Goal: Use online tool/utility: Utilize a website feature to perform a specific function

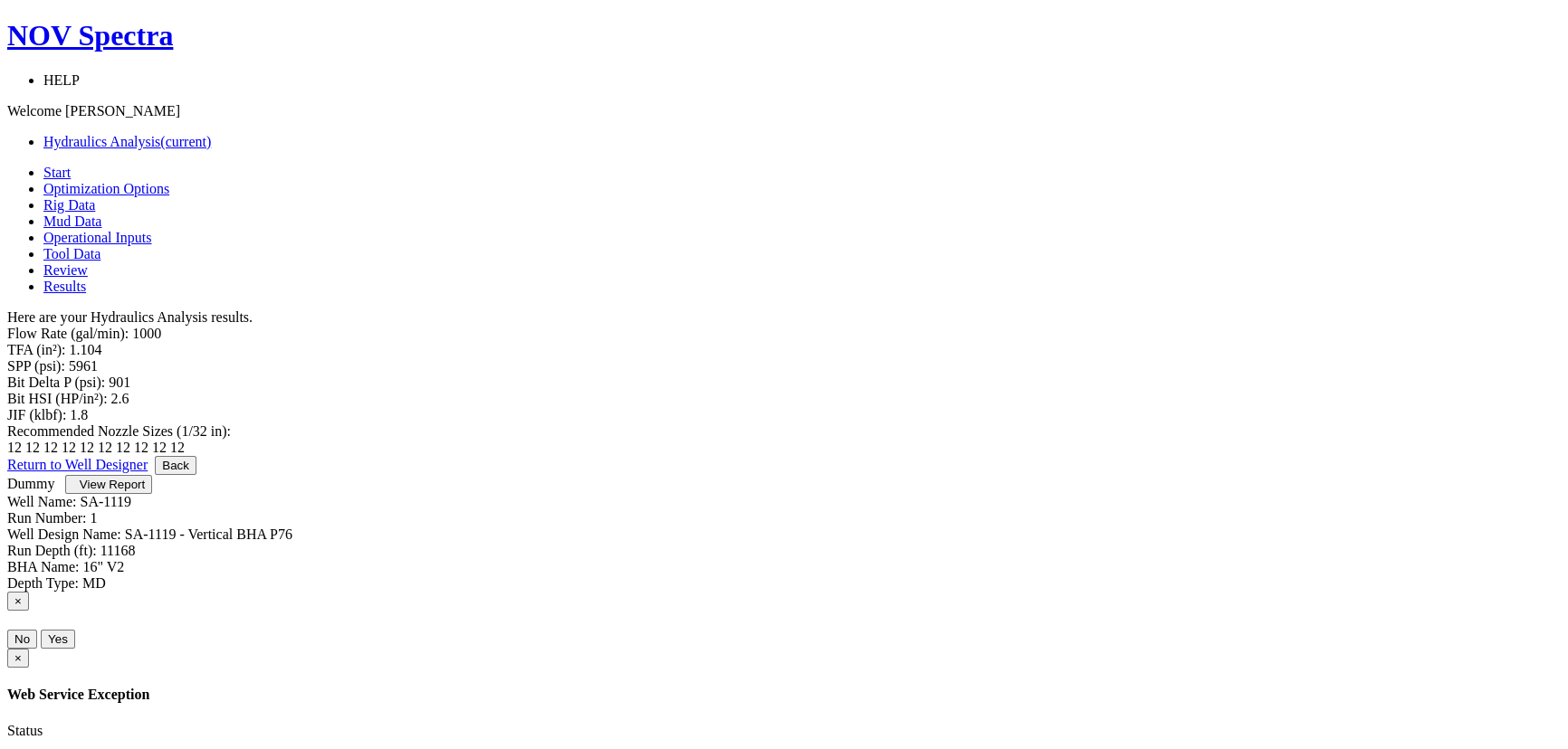
click at [170, 181] on span "Optimization Options" at bounding box center [106, 189] width 126 height 15
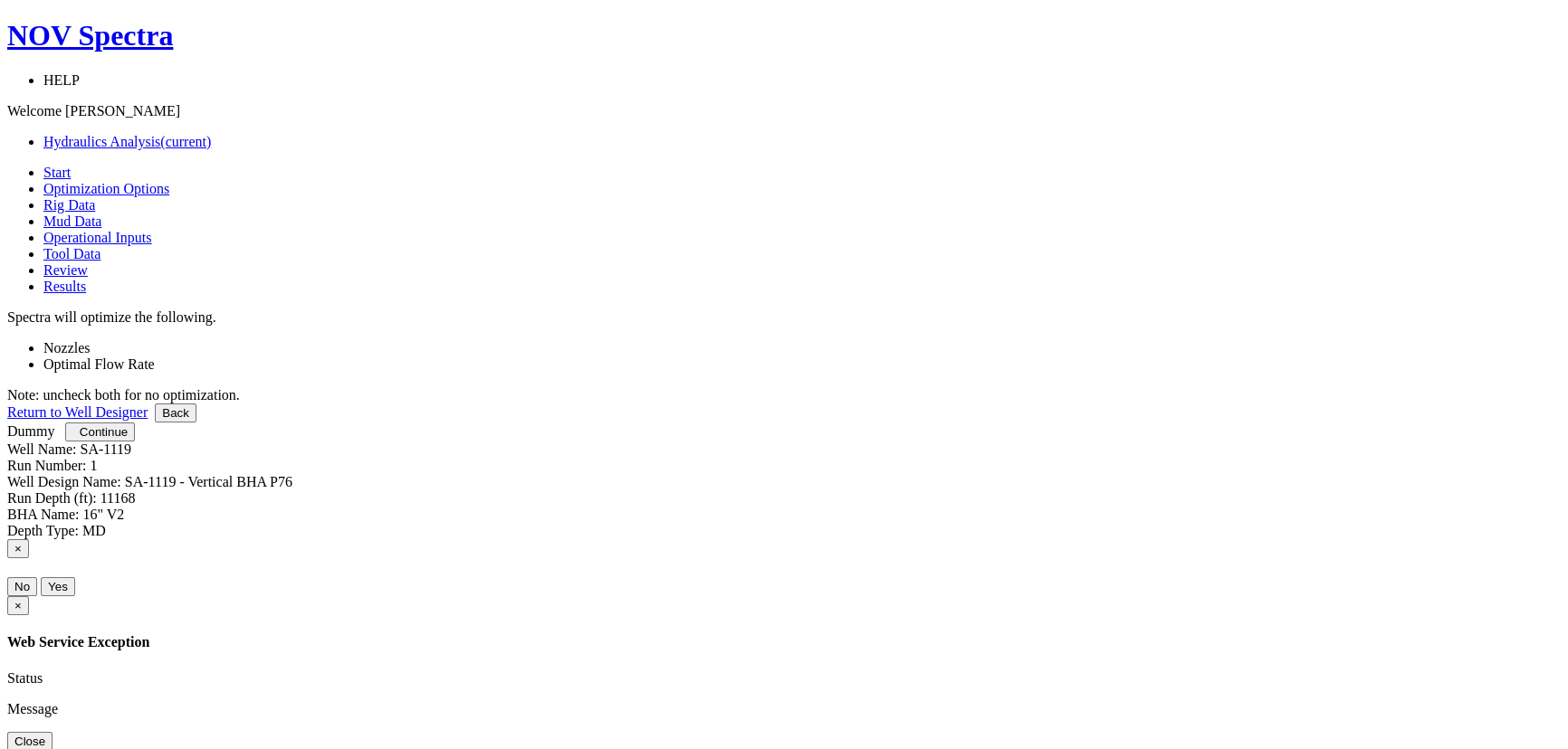
click at [128, 439] on span "Continue" at bounding box center [104, 432] width 48 height 13
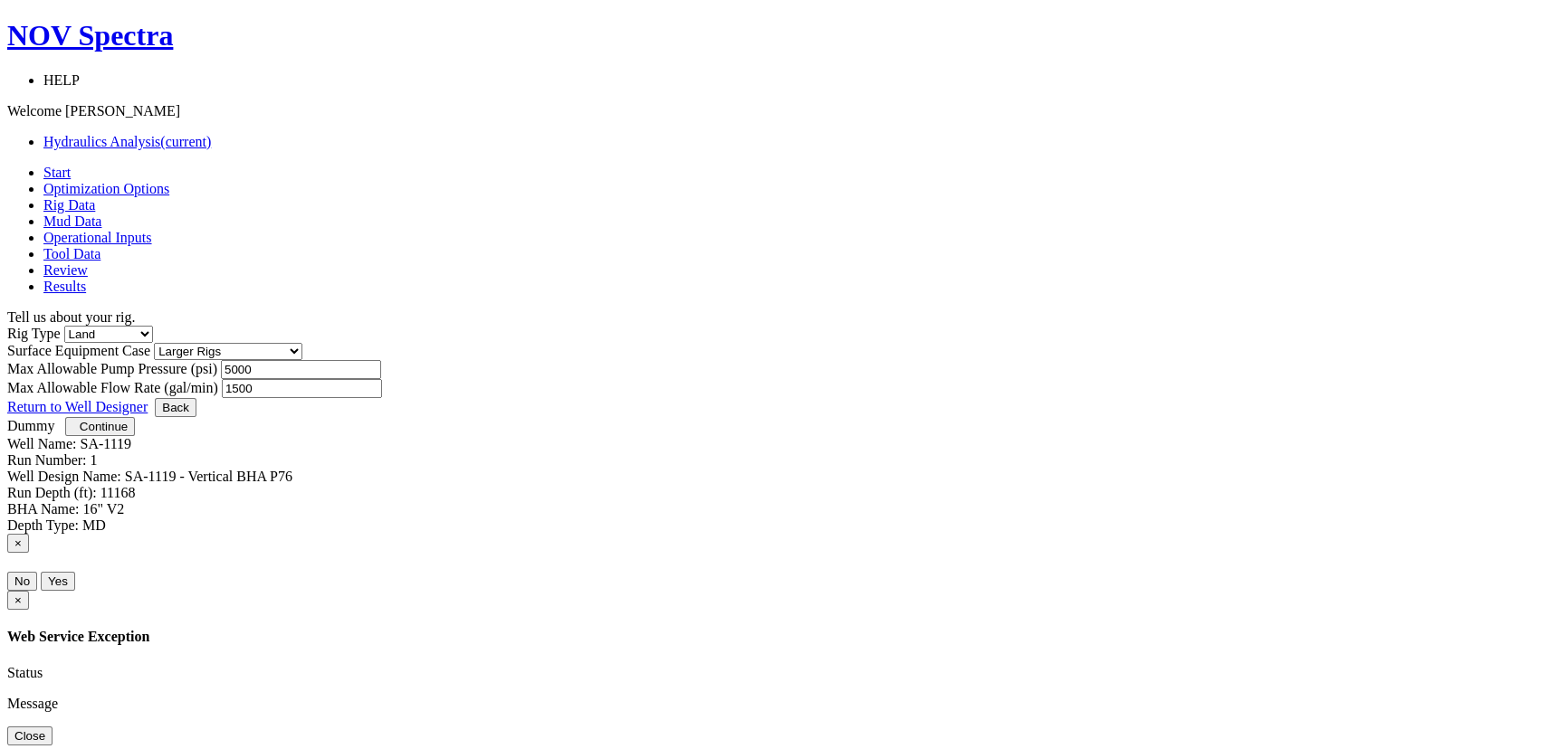
click at [128, 433] on span "Continue" at bounding box center [104, 426] width 48 height 13
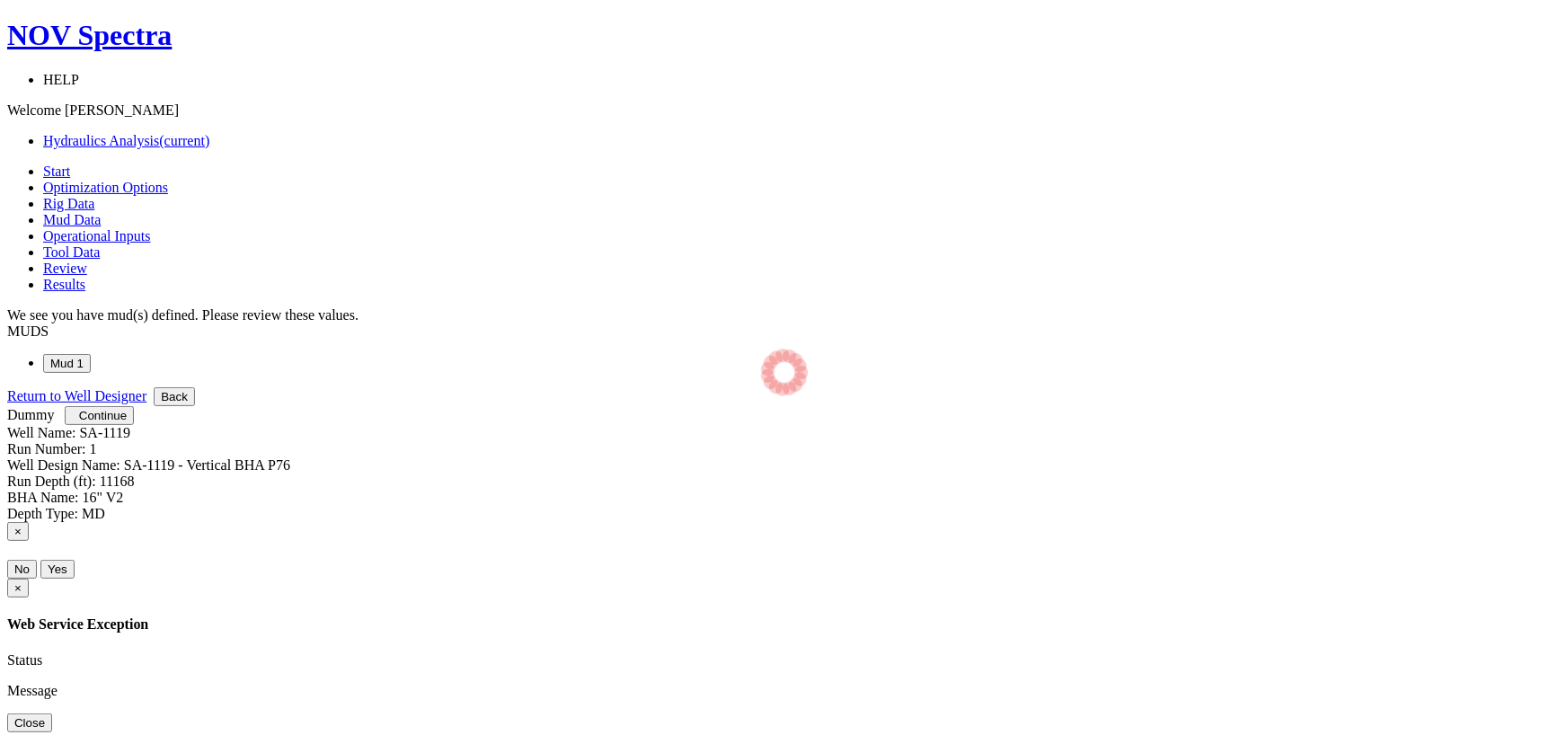
select select "7"
select select "1"
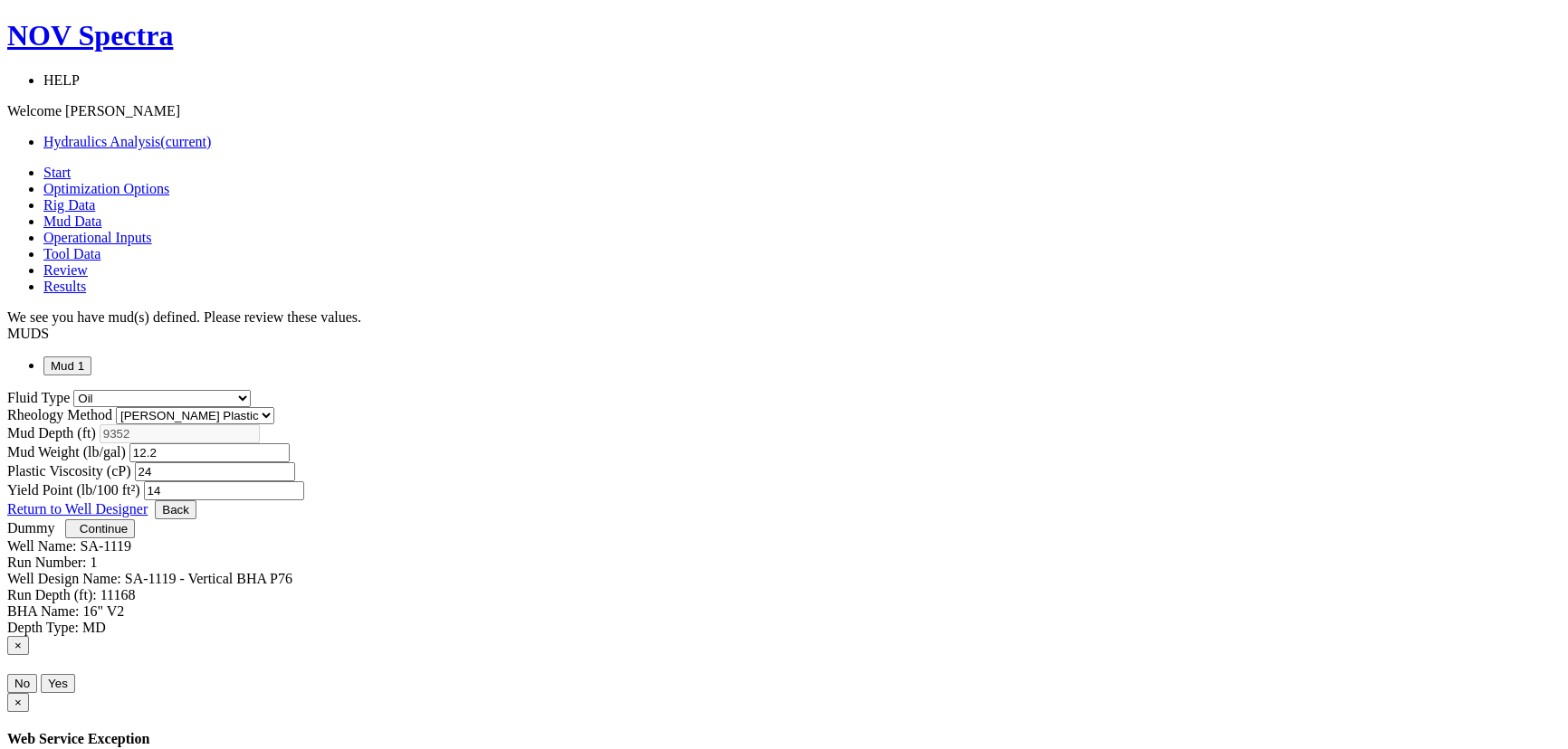
click at [135, 538] on button "Continue" at bounding box center [100, 529] width 69 height 19
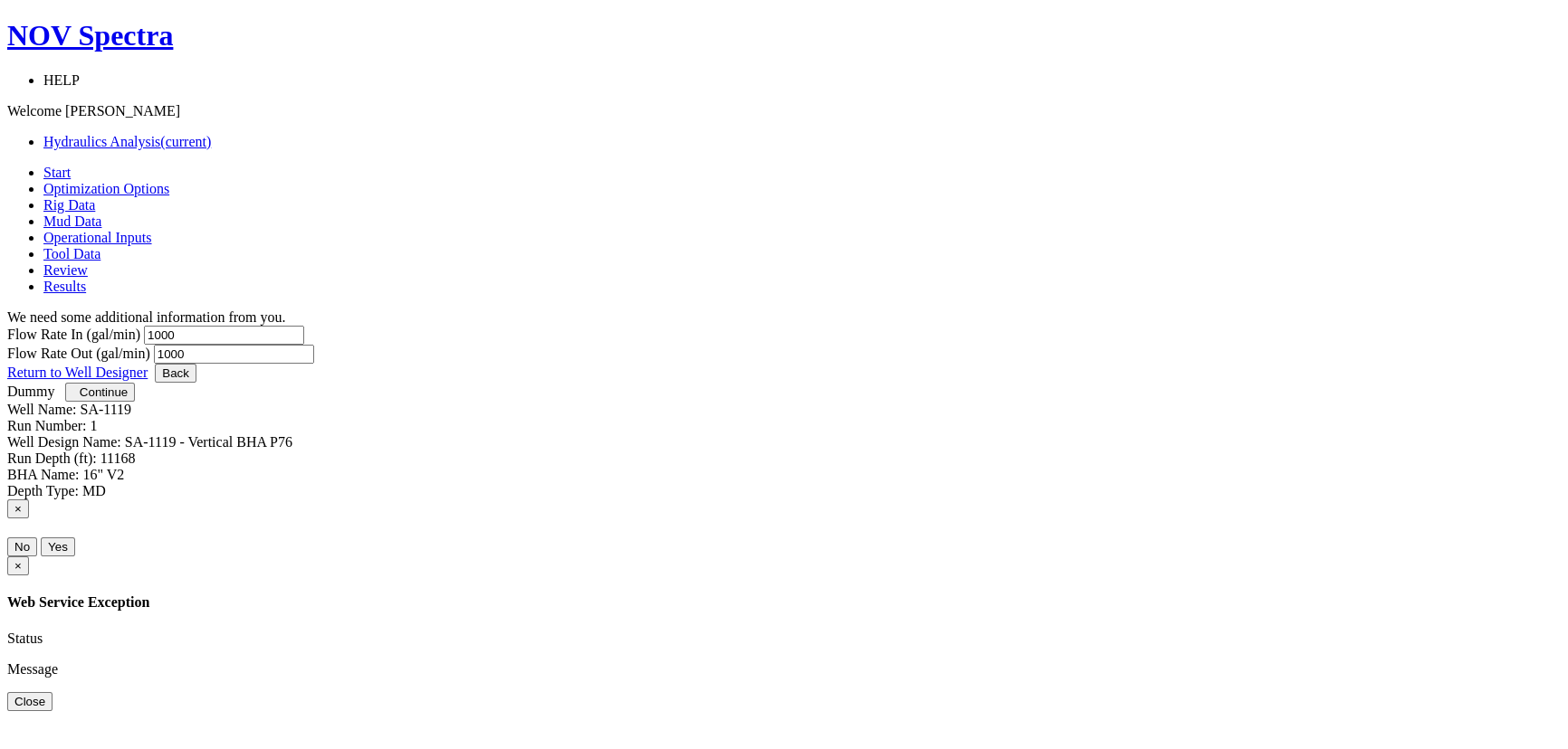
click at [128, 399] on span "Continue" at bounding box center [104, 392] width 48 height 13
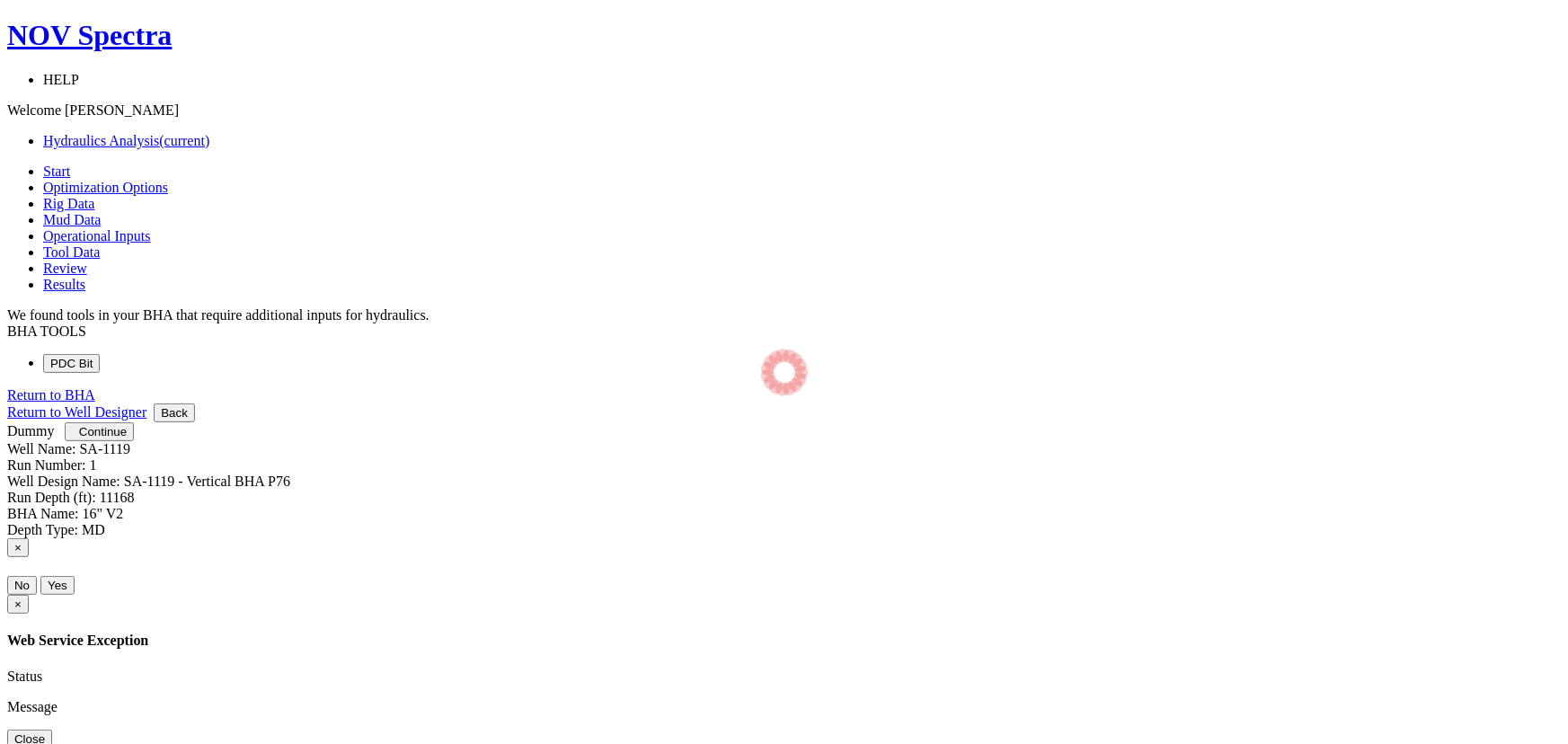
select select "10"
select select "3"
select select "10"
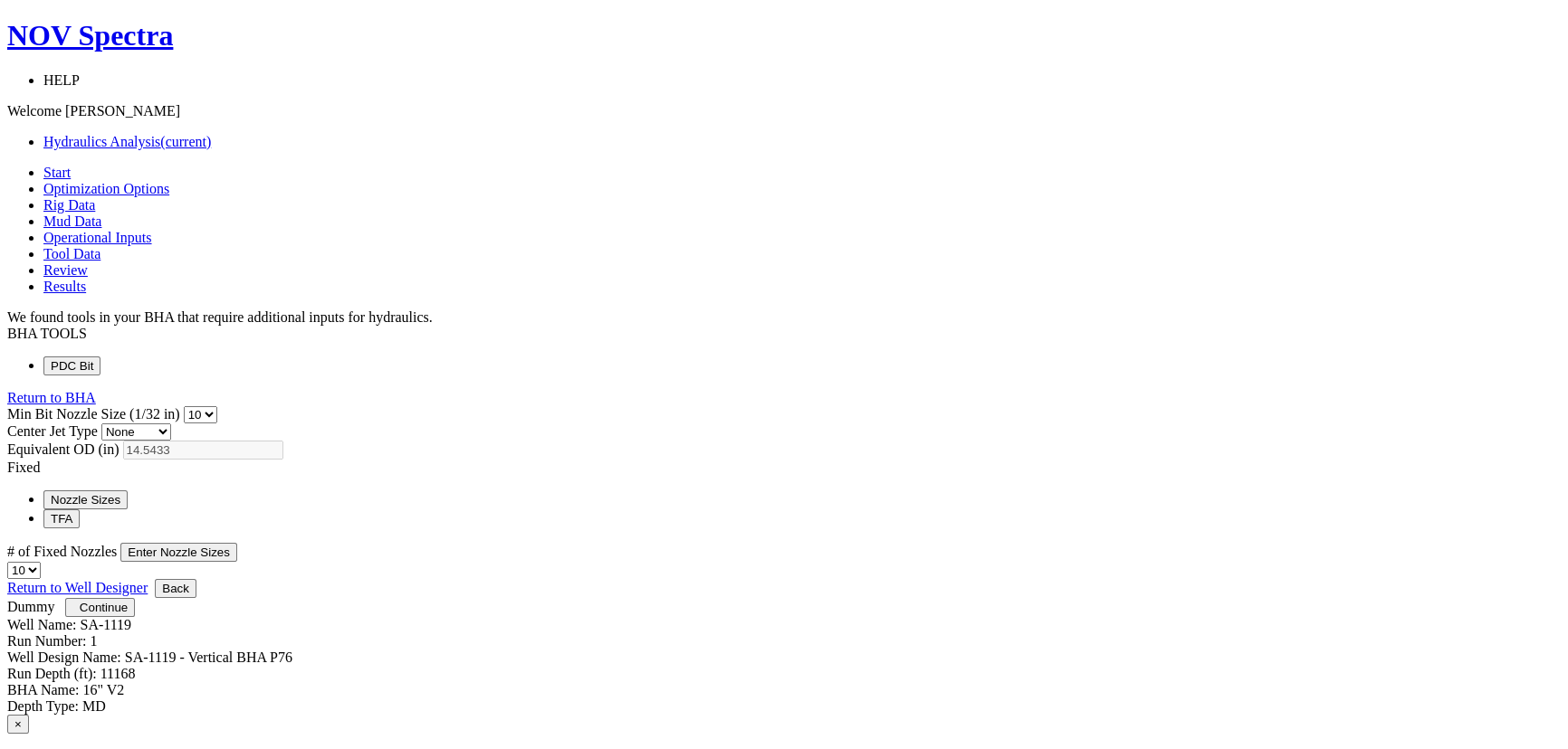
click at [218, 406] on select "0 1 2 3 4 5 6 7 8 9 10 11 12 13 14 15 16 17 18 19 20 21 22 23 24 25 26 27 28 29…" at bounding box center [200, 415] width 34 height 17
select select "12"
click at [218, 406] on select "0 1 2 3 4 5 6 7 8 9 10 11 12 13 14 15 16 17 18 19 20 21 22 23 24 25 26 27 28 29…" at bounding box center [200, 415] width 34 height 17
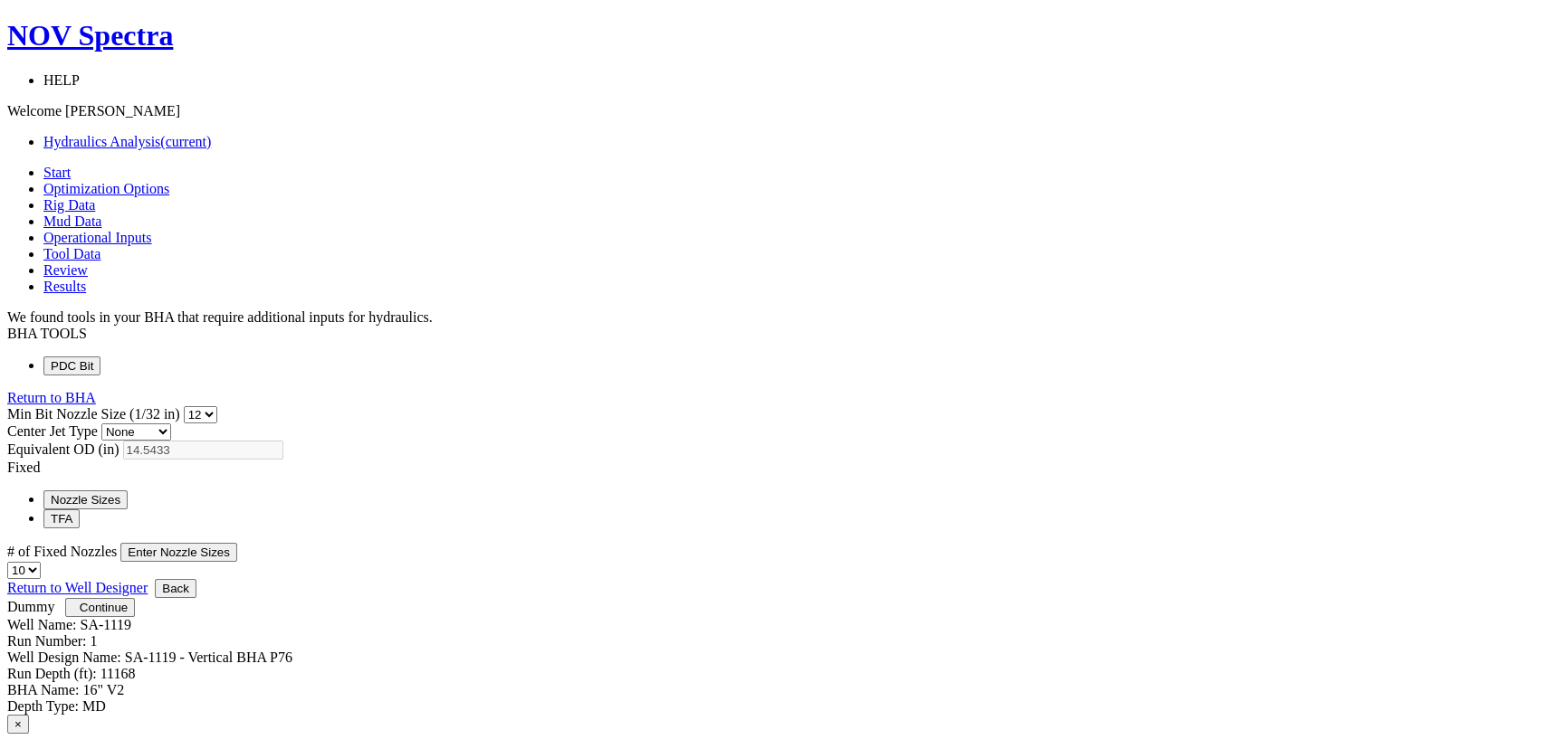
click at [40, 562] on select "1 2 3 4 5 6 7 8 9 10 11 12 13 14 15 16 17 18 19 20" at bounding box center [24, 571] width 34 height 17
select select "12"
click at [40, 562] on select "1 2 3 4 5 6 7 8 9 10 11 12 13 14 15 16 17 18 19 20" at bounding box center [24, 571] width 34 height 17
click at [1094, 533] on div "Min Bit Nozzle Size (1/32 in) 0 1 2 3 4 5 6 7 8 9 10 11 12 13 14 15 16 17 18 19…" at bounding box center [784, 493] width 1554 height 173
click at [40, 562] on select "1 2 3 4 5 6 7 8 9 10 11 12 13 14 15 16 17 18 19 20" at bounding box center [24, 571] width 34 height 17
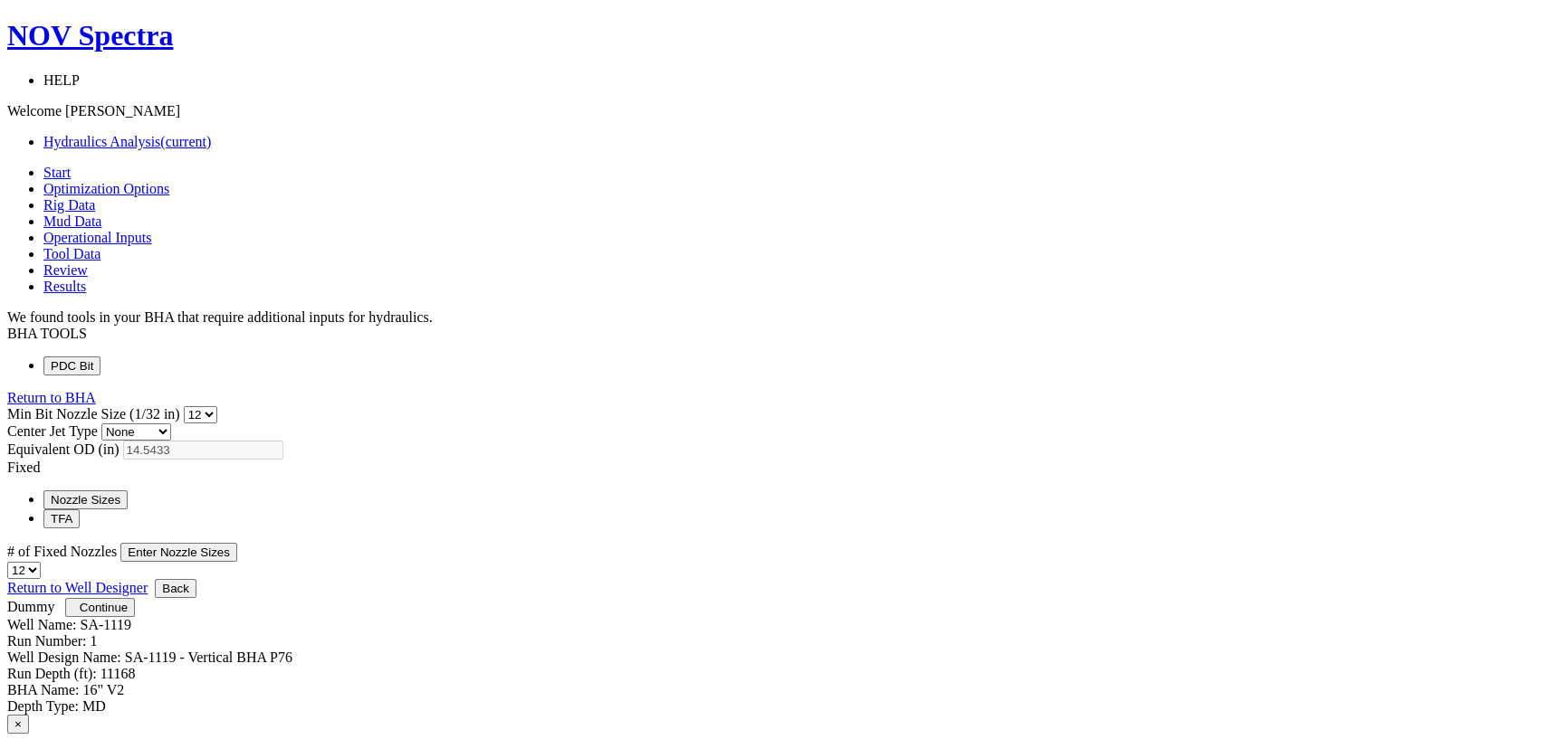
drag, startPoint x: 1111, startPoint y: 448, endPoint x: 1129, endPoint y: 445, distance: 18.2
click at [40, 562] on select "1 2 3 4 5 6 7 8 9 10 11 12 13 14 15 16 17 18 19 20" at bounding box center [24, 571] width 34 height 17
click at [237, 543] on button "Enter Nozzle Sizes" at bounding box center [178, 553] width 117 height 19
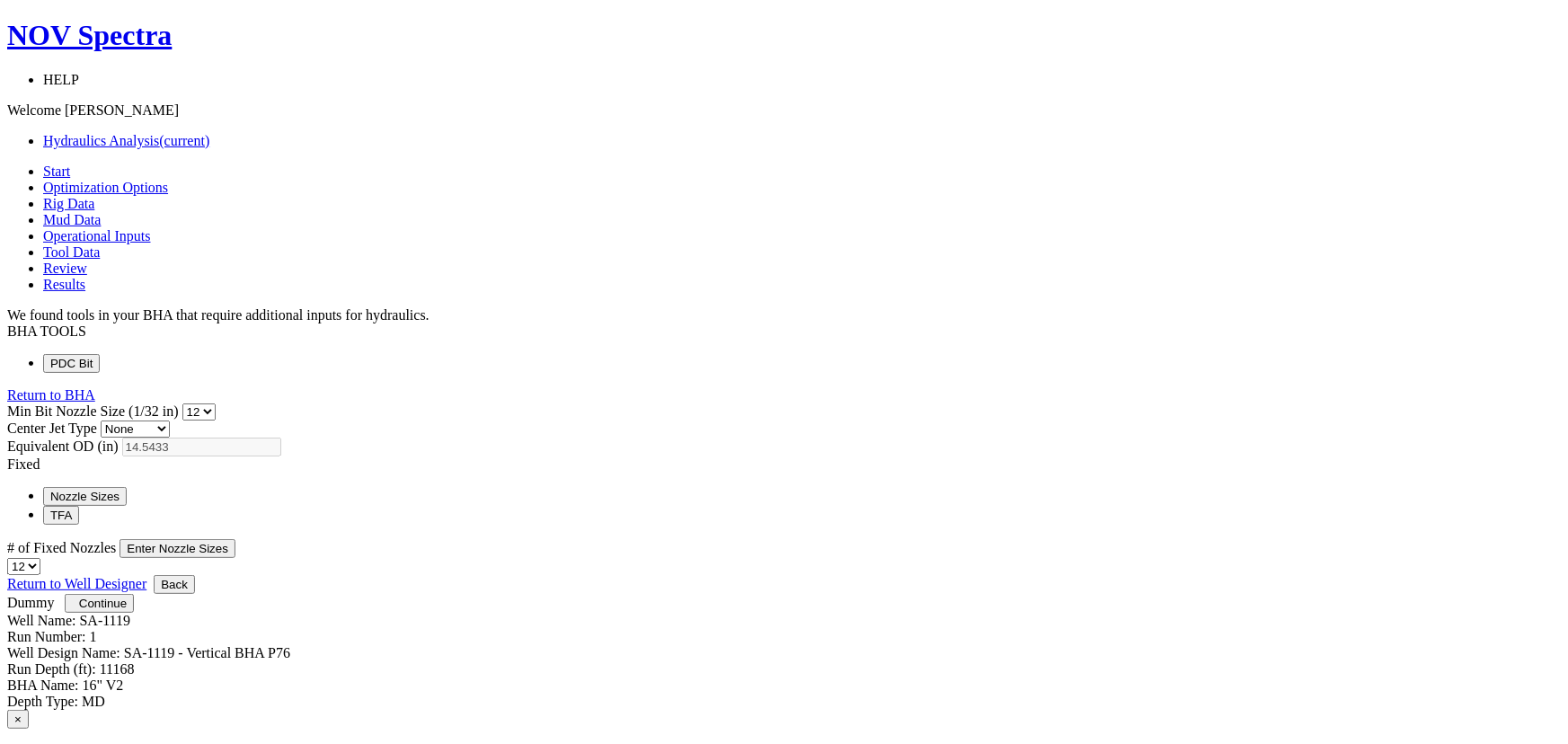
select select "12"
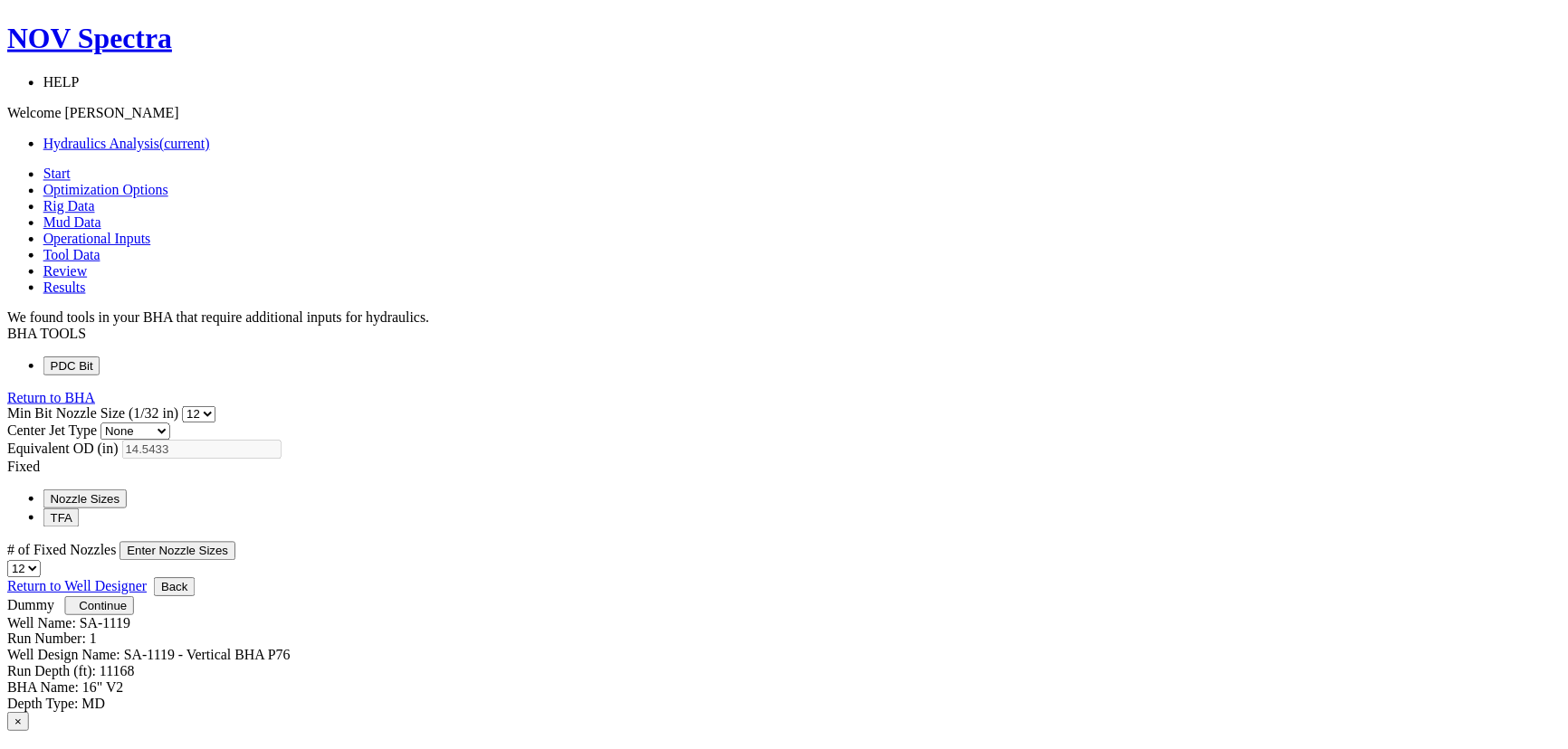
scroll to position [0, 0]
click at [128, 614] on span "Continue" at bounding box center [104, 607] width 48 height 13
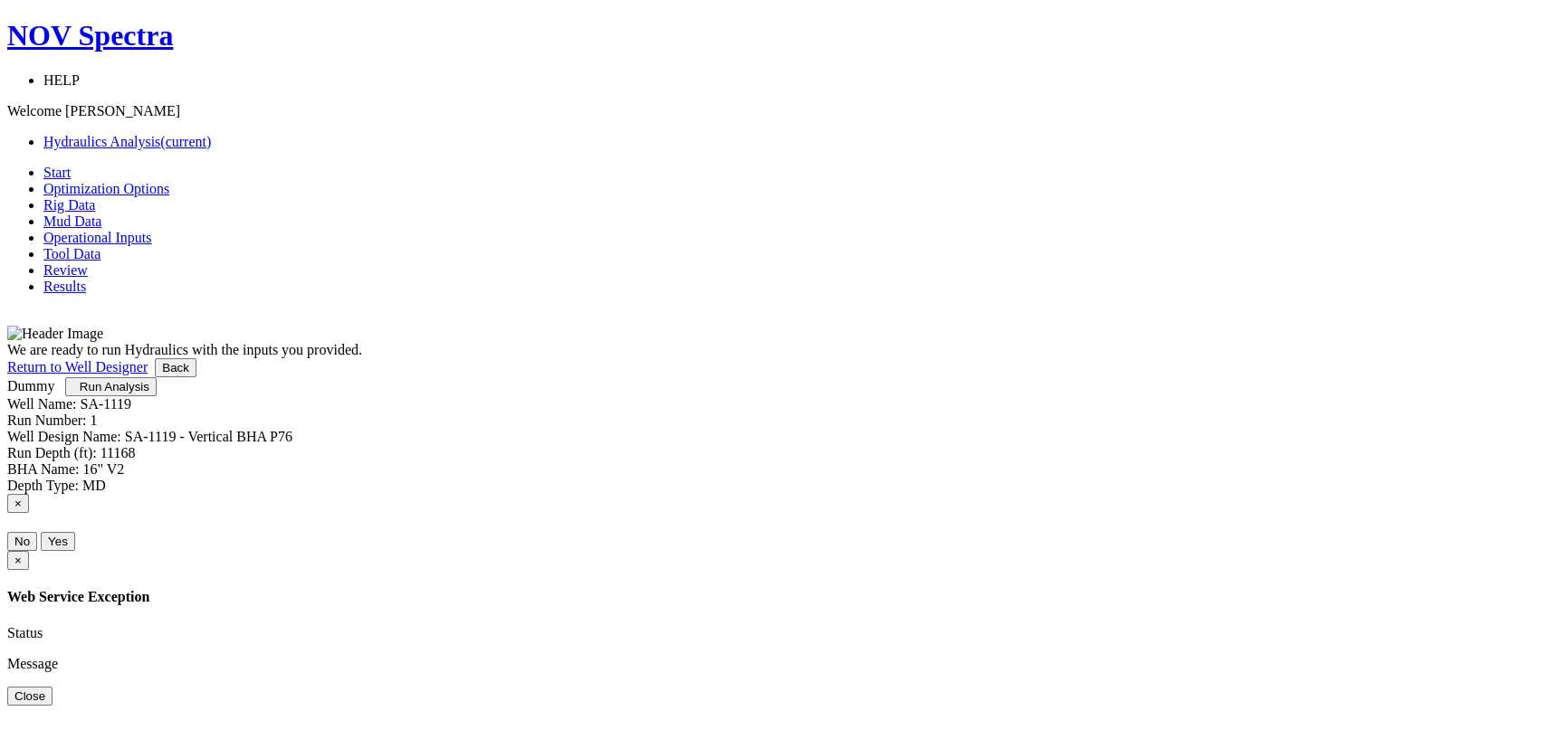
click at [149, 394] on span "Run Analysis" at bounding box center [115, 387] width 69 height 13
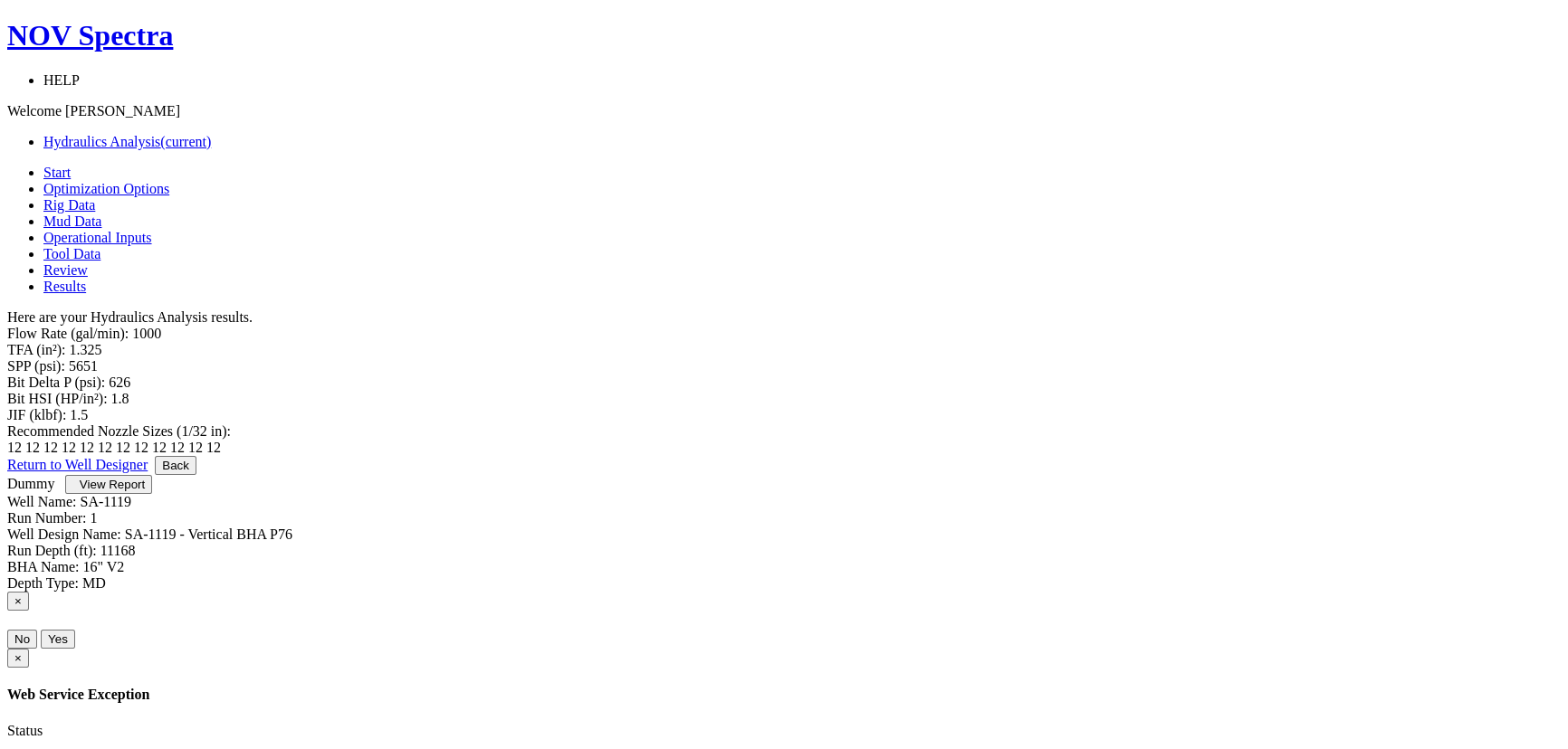
click at [1446, 174] on body "NOV Spectra HELP Short Tutorials Quick Start Guide Hydraulics Overview Webinar …" at bounding box center [784, 411] width 1554 height 784
click at [693, 456] on div "Let's get your Hydraulics Analysis done right. Here's what is coming up: You wi…" at bounding box center [784, 390] width 1554 height 130
click at [644, 391] on div "Bit HSI (HP/in²): 1.8" at bounding box center [784, 399] width 1554 height 16
click at [1357, 165] on div "Start Optimization Options Rig Data Mud Data Operational Inputs Tool Data Revie…" at bounding box center [784, 378] width 1554 height 427
click at [1215, 456] on div "Let's get your Hydraulics Analysis done right. Here's what is coming up: You wi…" at bounding box center [784, 390] width 1554 height 130
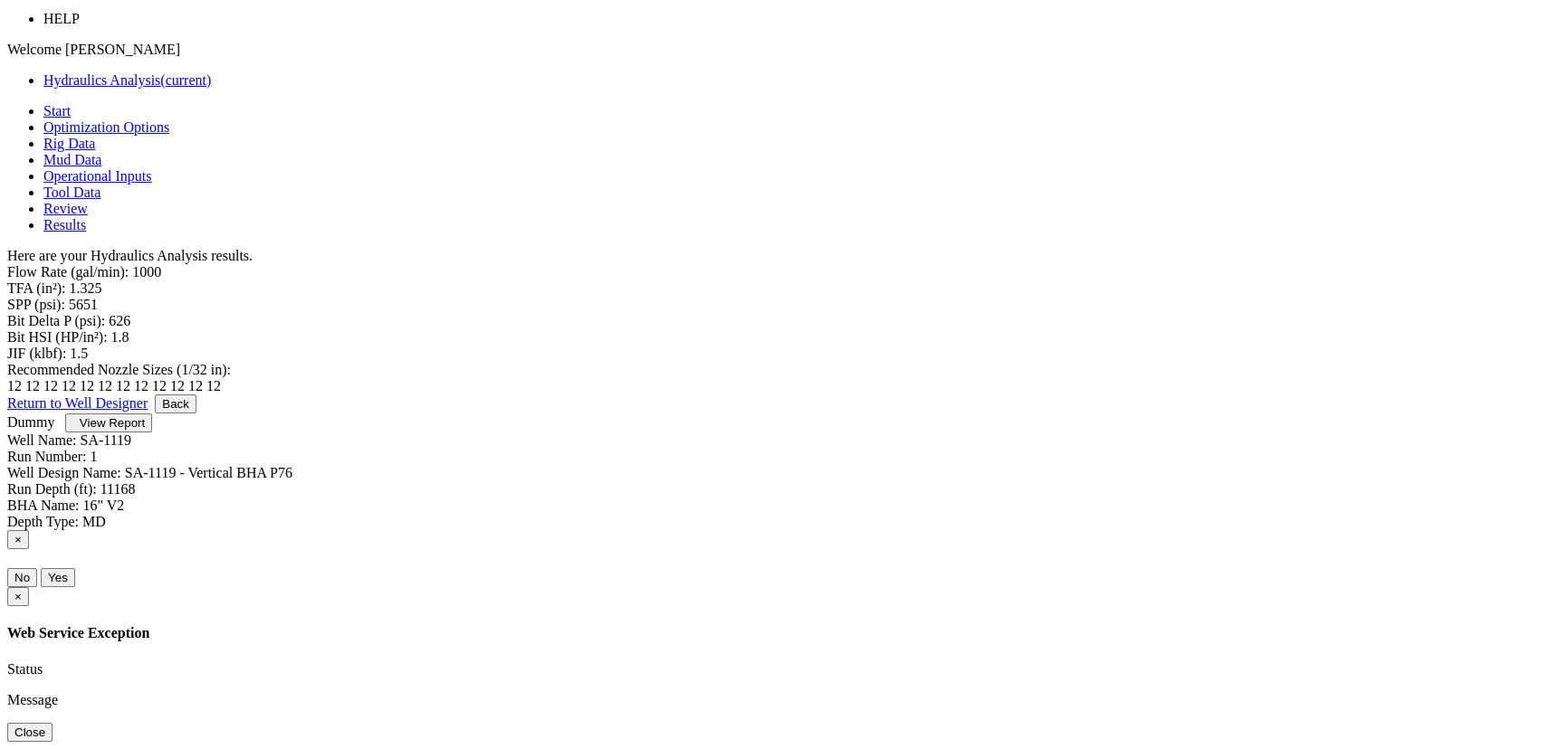
scroll to position [90, 0]
click at [147, 411] on link "Return to Well Designer" at bounding box center [78, 403] width 141 height 15
